Goal: Task Accomplishment & Management: Use online tool/utility

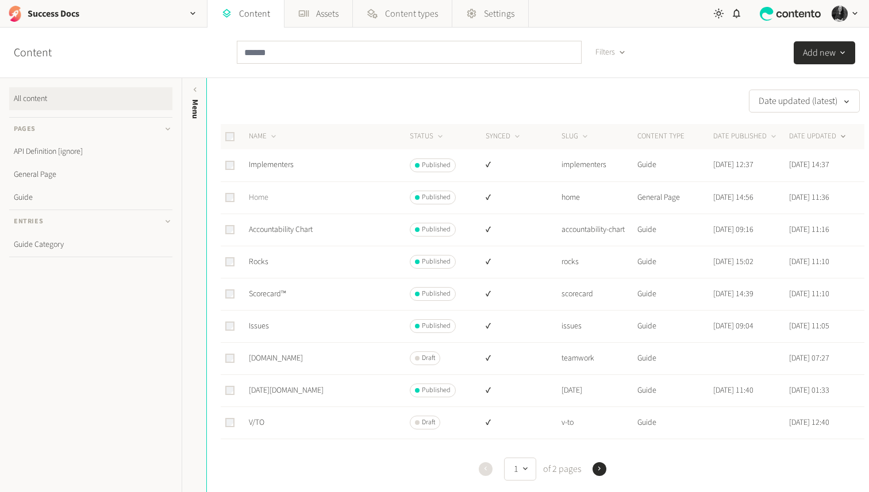
click at [267, 198] on link "Home" at bounding box center [259, 197] width 20 height 11
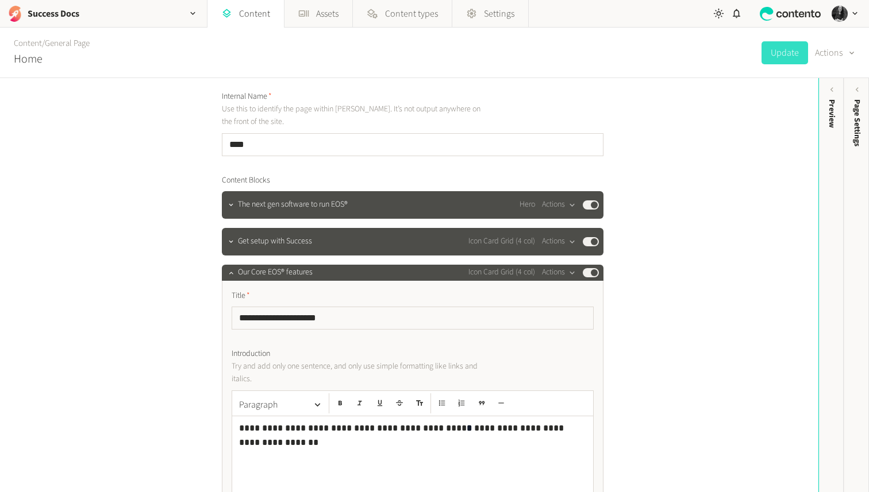
scroll to position [47, 0]
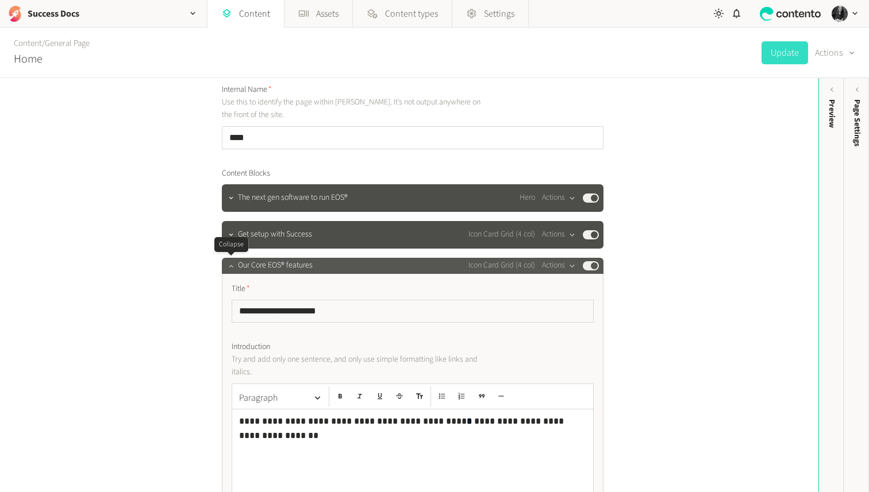
click at [232, 265] on icon "button" at bounding box center [231, 266] width 8 height 8
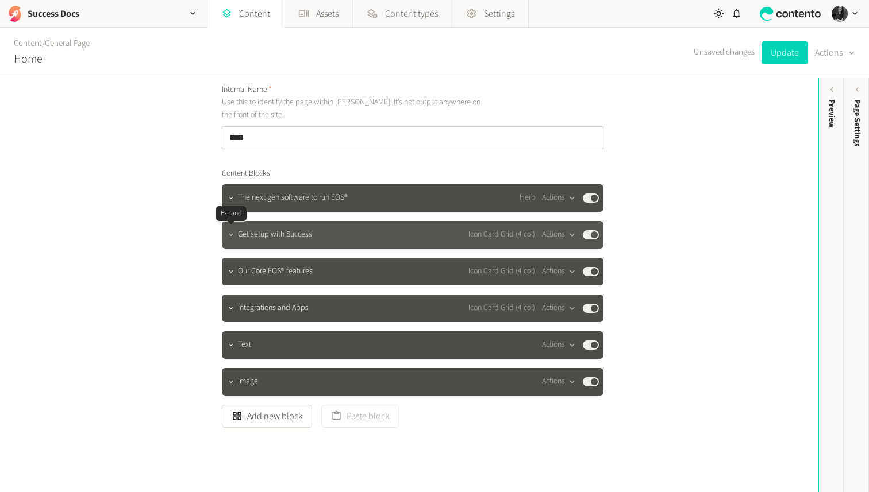
click at [233, 236] on icon "button" at bounding box center [231, 235] width 8 height 8
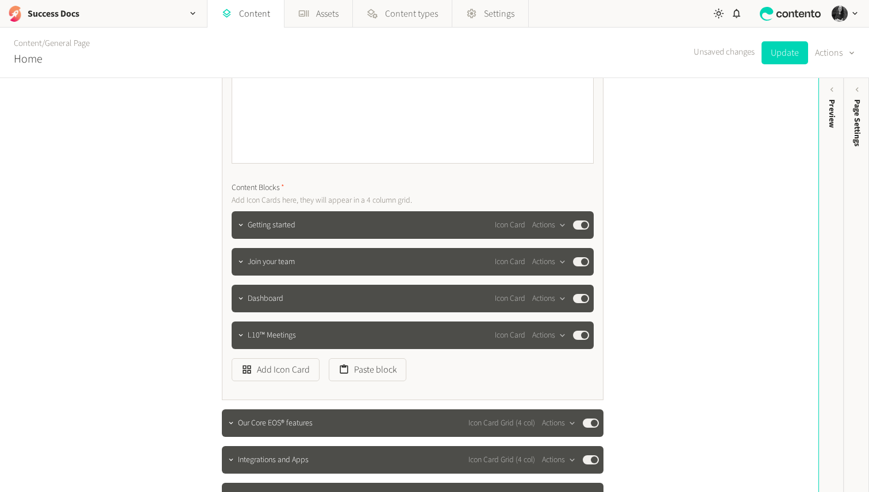
scroll to position [398, 0]
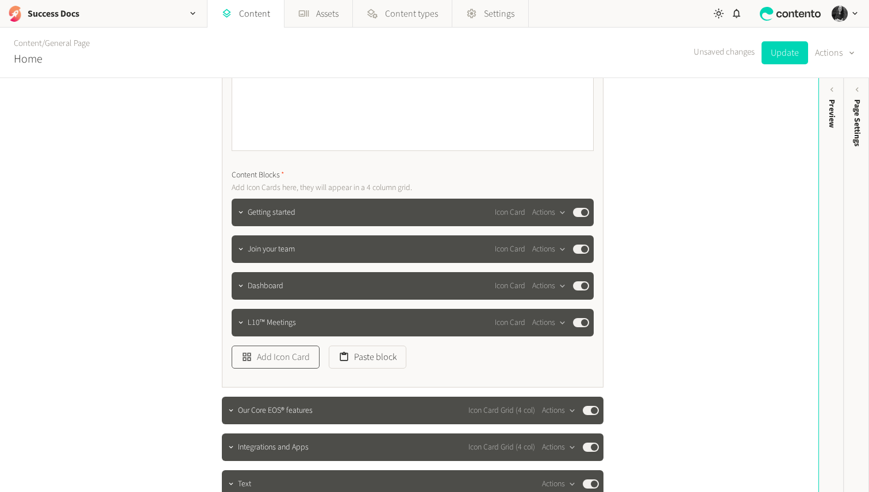
click at [272, 354] on button "Add Icon Card" at bounding box center [276, 357] width 88 height 23
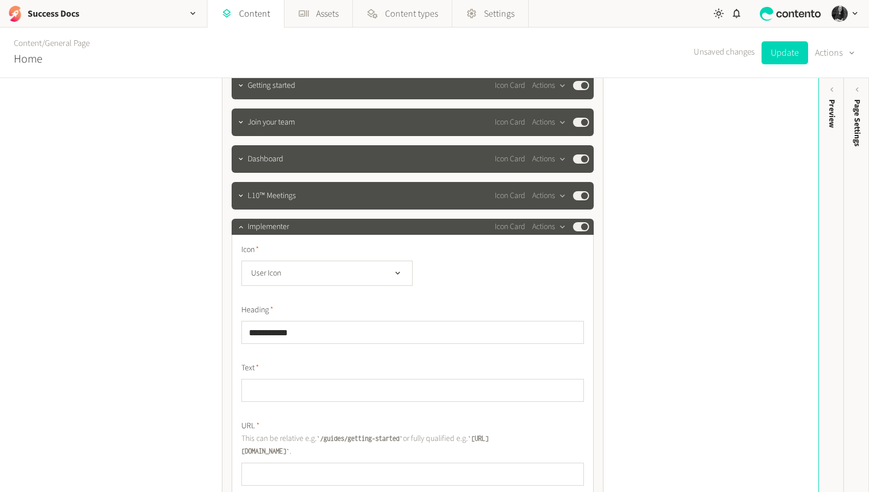
scroll to position [529, 0]
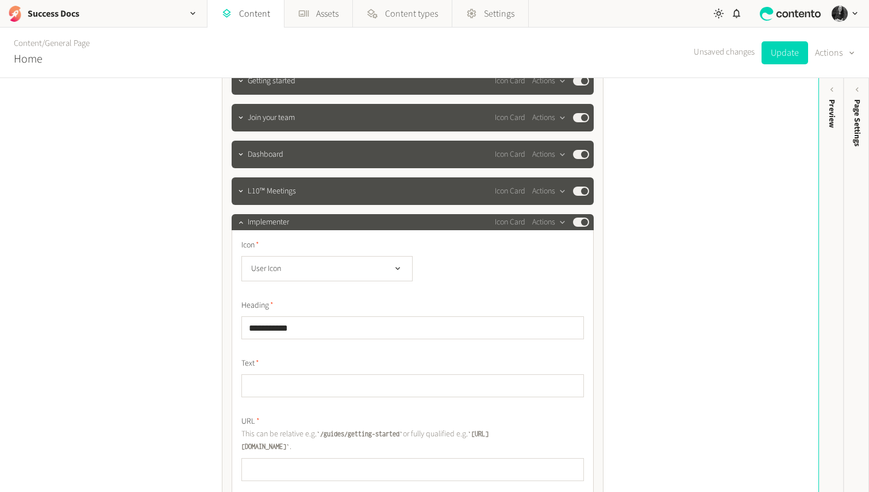
type input "**********"
click at [290, 387] on input "text" at bounding box center [412, 386] width 342 height 23
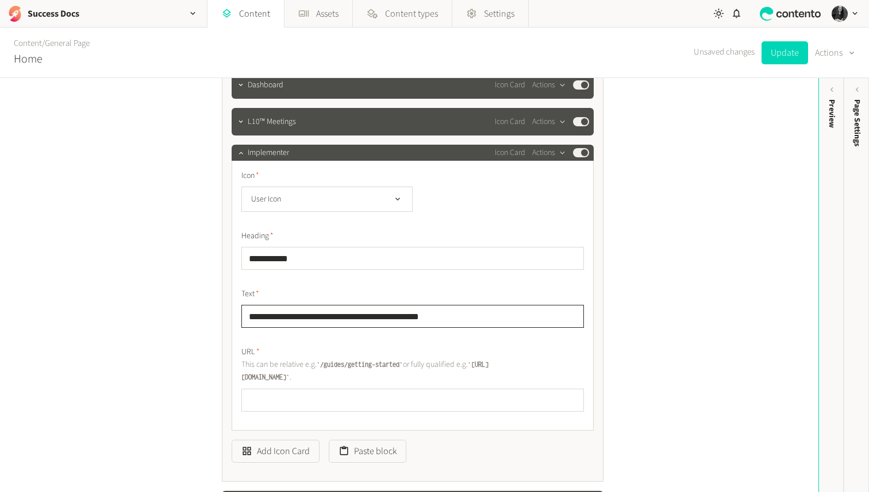
scroll to position [607, 0]
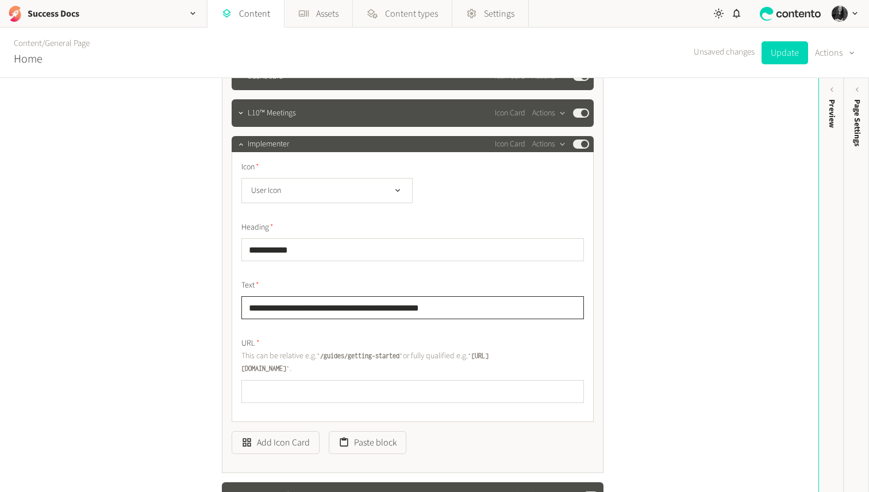
type input "**********"
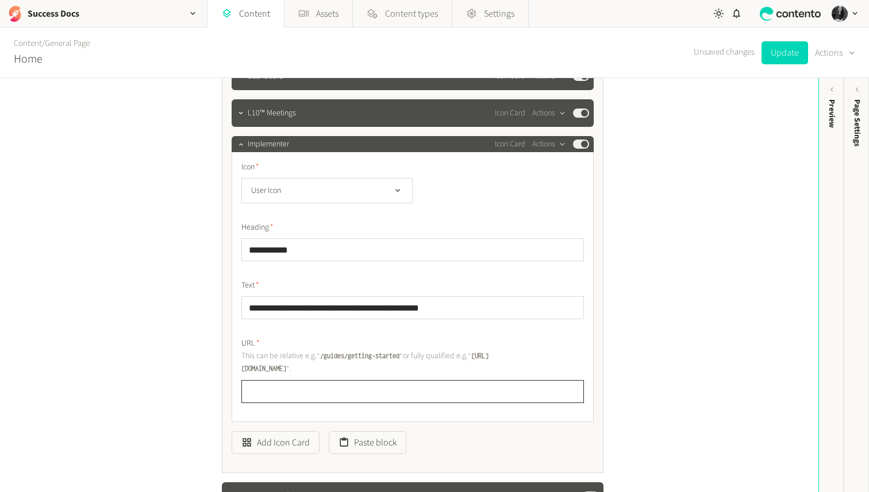
click at [307, 393] on input "text" at bounding box center [412, 391] width 342 height 23
type input "**********"
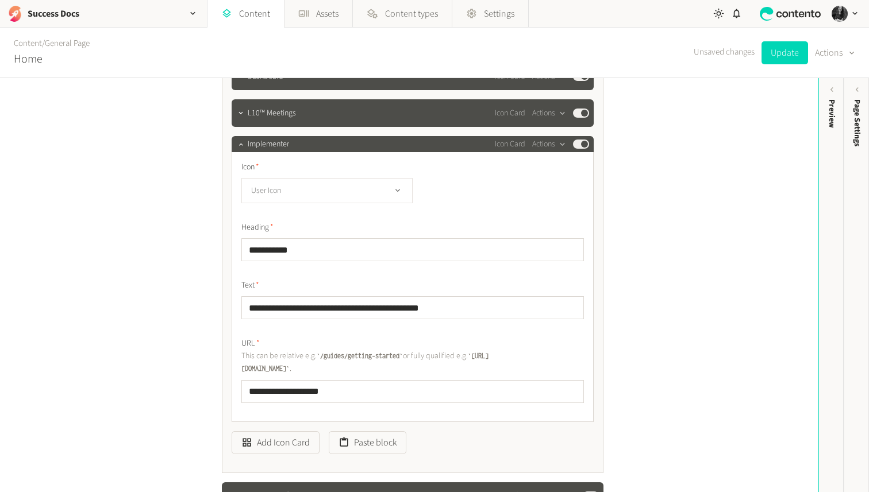
click at [304, 191] on button "User Icon" at bounding box center [326, 190] width 171 height 25
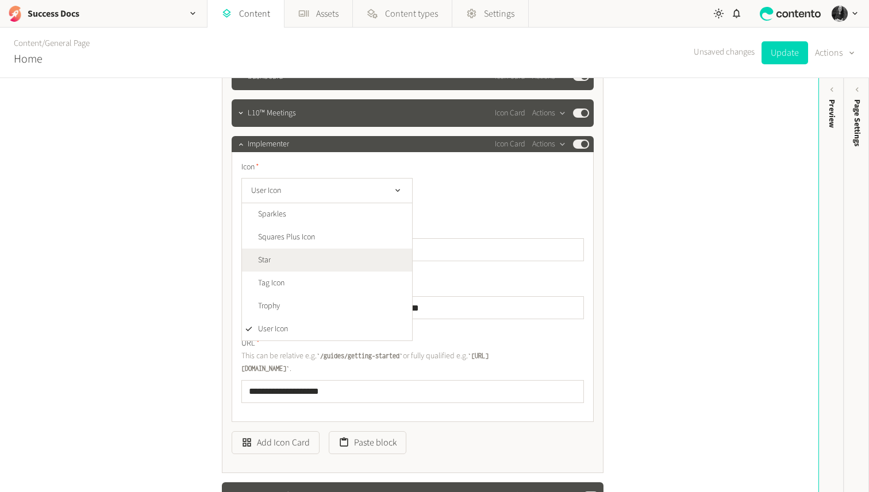
click at [307, 261] on li "Star" at bounding box center [327, 260] width 170 height 23
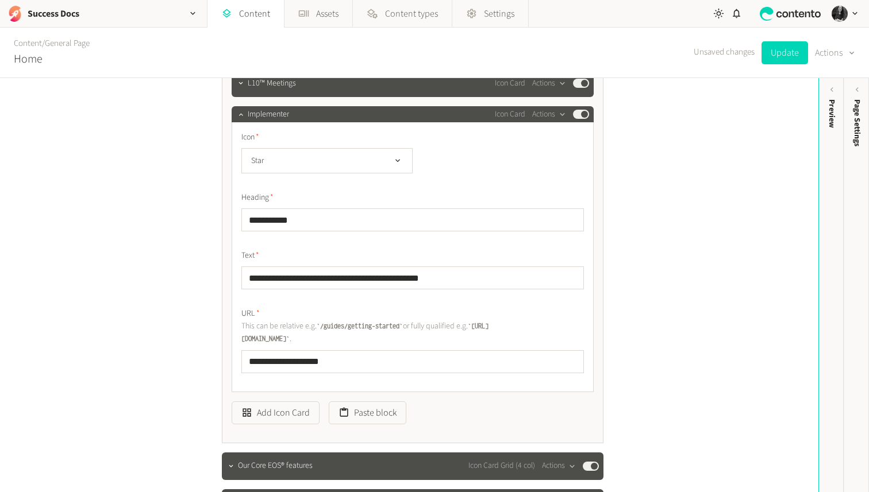
scroll to position [636, 0]
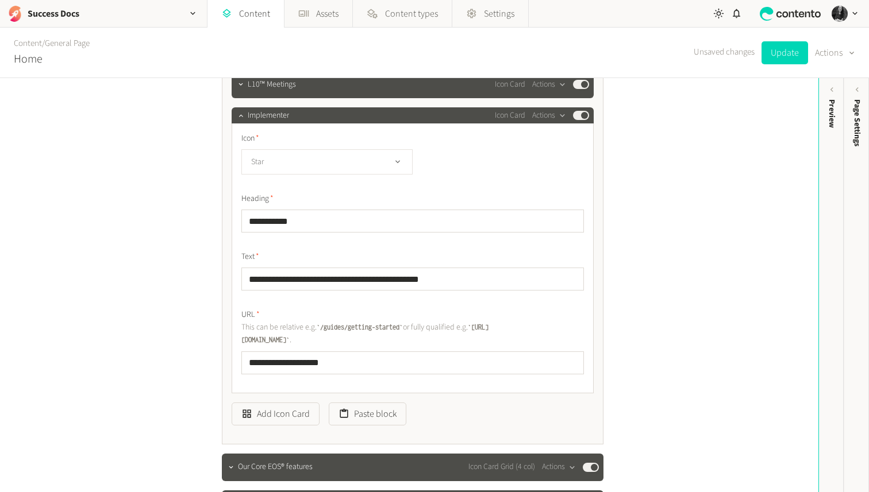
click at [278, 161] on button "Star" at bounding box center [326, 161] width 171 height 25
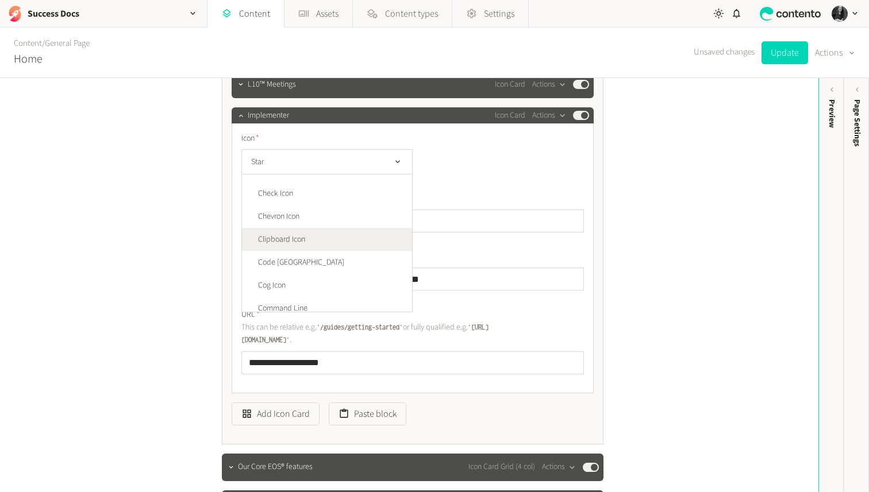
click at [302, 237] on span "Clipboard Icon" at bounding box center [281, 240] width 47 height 12
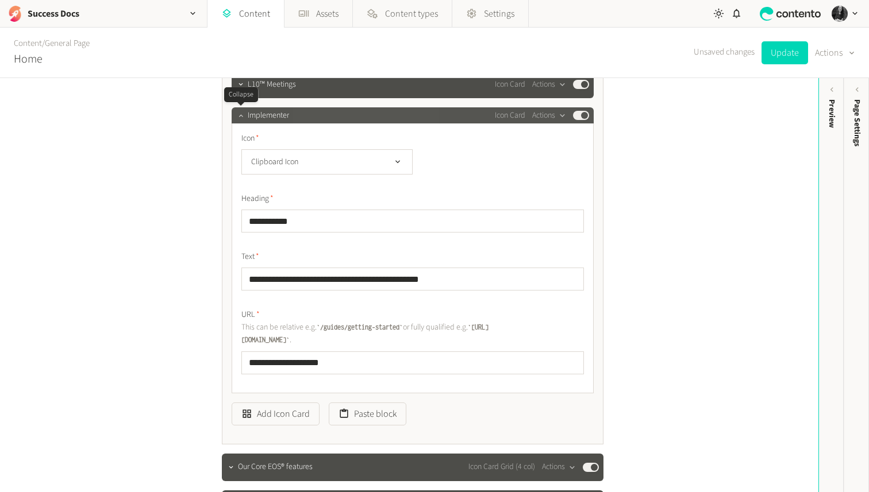
click at [242, 115] on icon "button" at bounding box center [241, 115] width 8 height 8
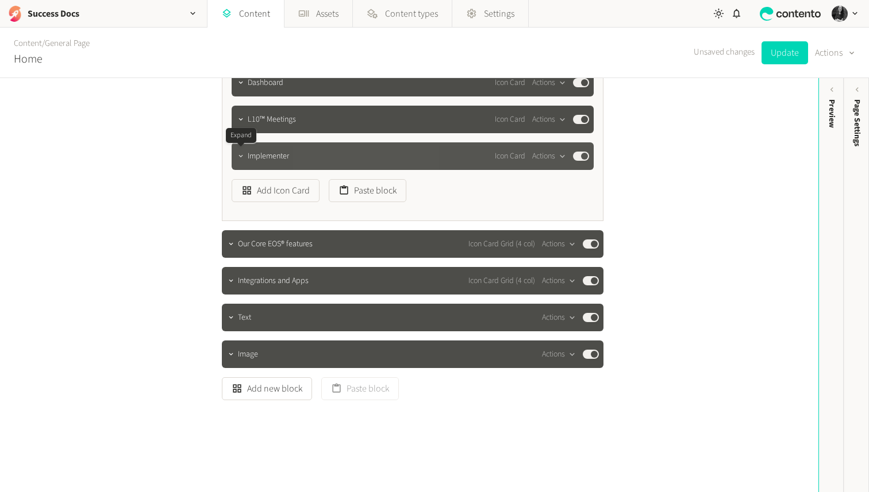
click at [242, 152] on button "button" at bounding box center [241, 155] width 14 height 14
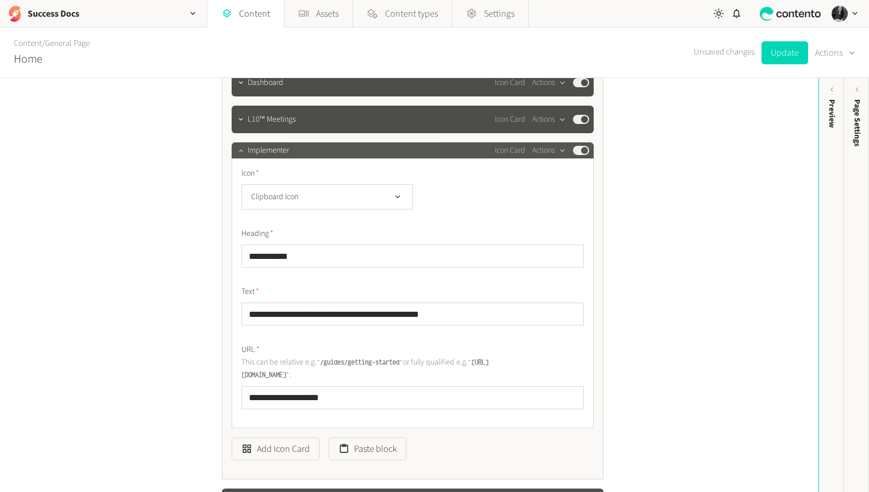
scroll to position [636, 0]
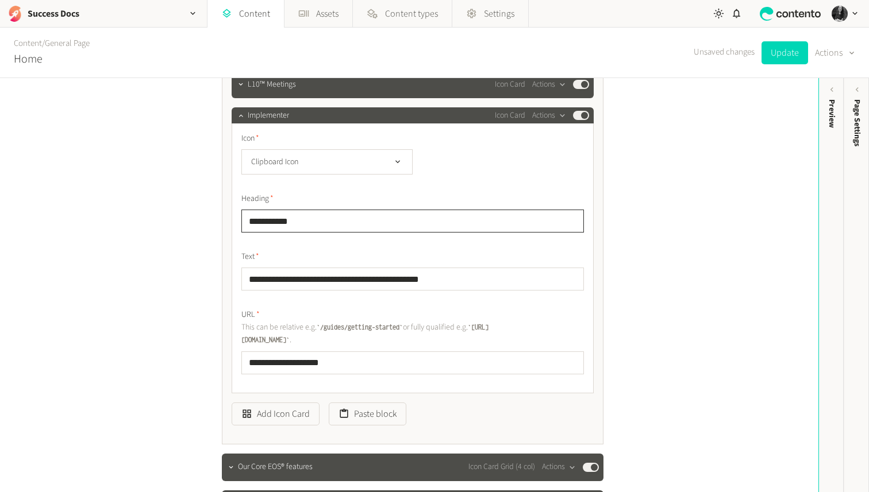
click at [328, 222] on input "**********" at bounding box center [412, 221] width 342 height 23
type input "**********"
click at [243, 115] on icon "button" at bounding box center [241, 115] width 8 height 8
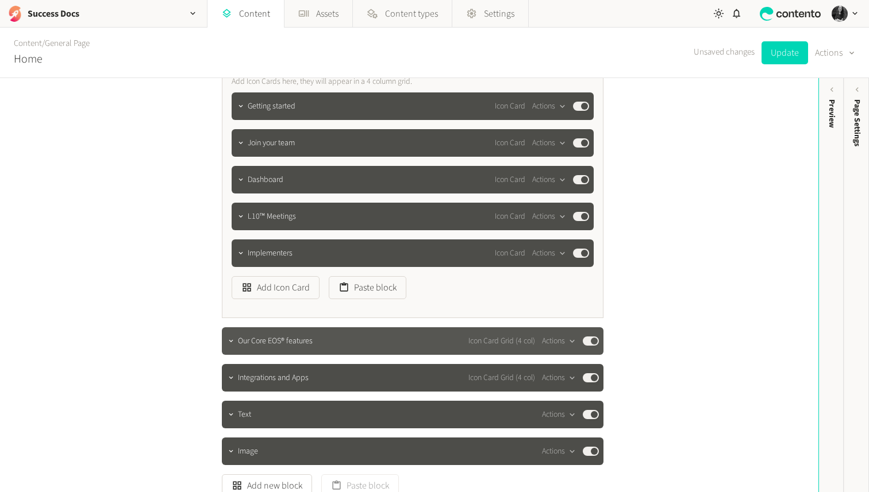
scroll to position [475, 0]
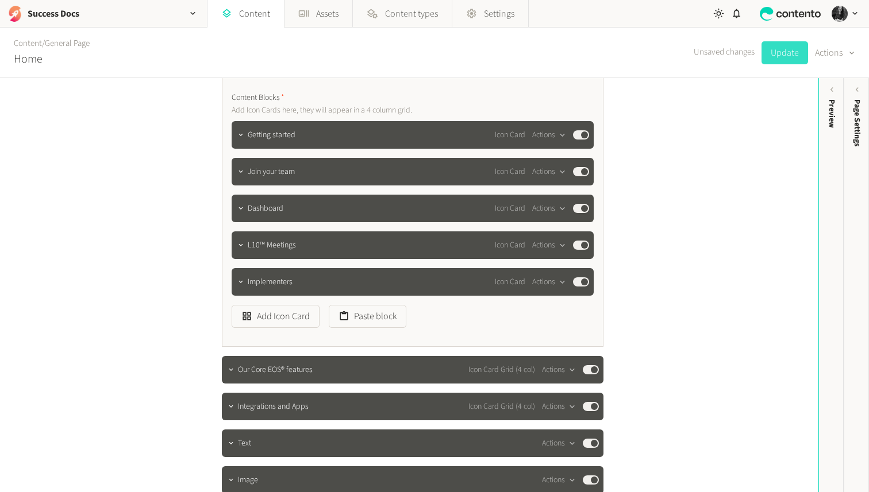
click at [781, 48] on button "Update" at bounding box center [784, 52] width 47 height 23
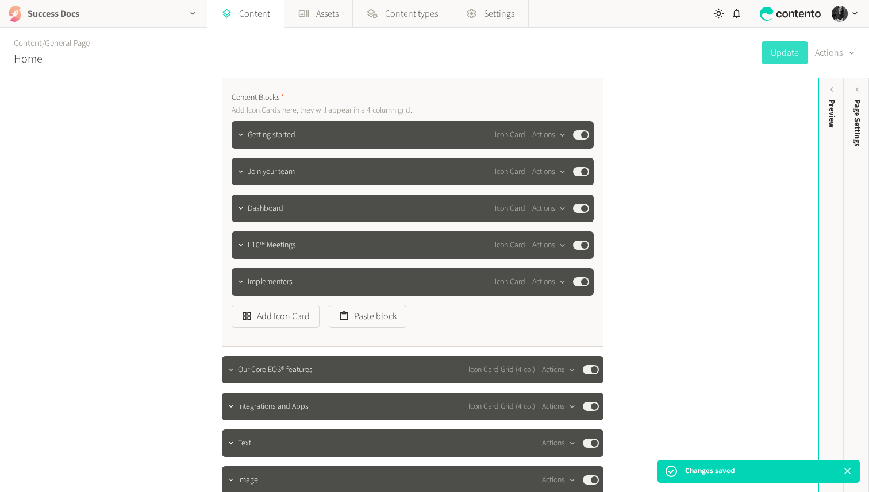
click at [170, 15] on div "Success Docs" at bounding box center [103, 13] width 207 height 27
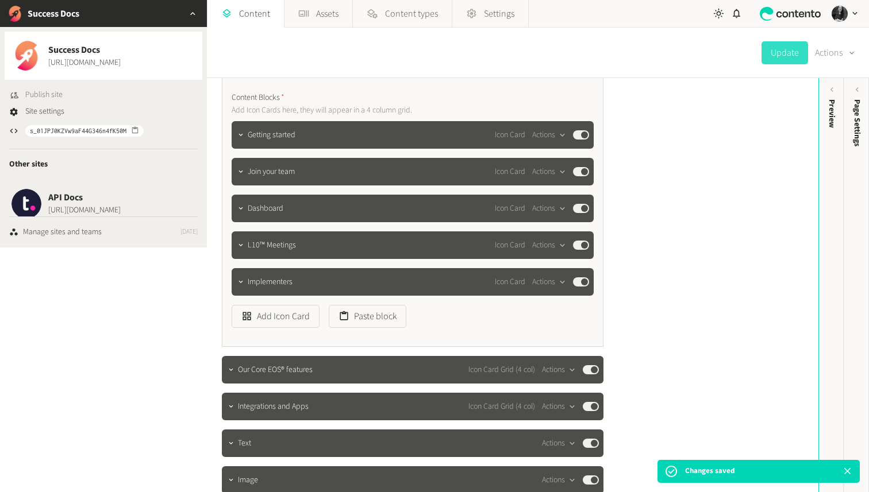
click at [47, 96] on span "Publish site" at bounding box center [43, 95] width 37 height 12
